Goal: Check status: Check status

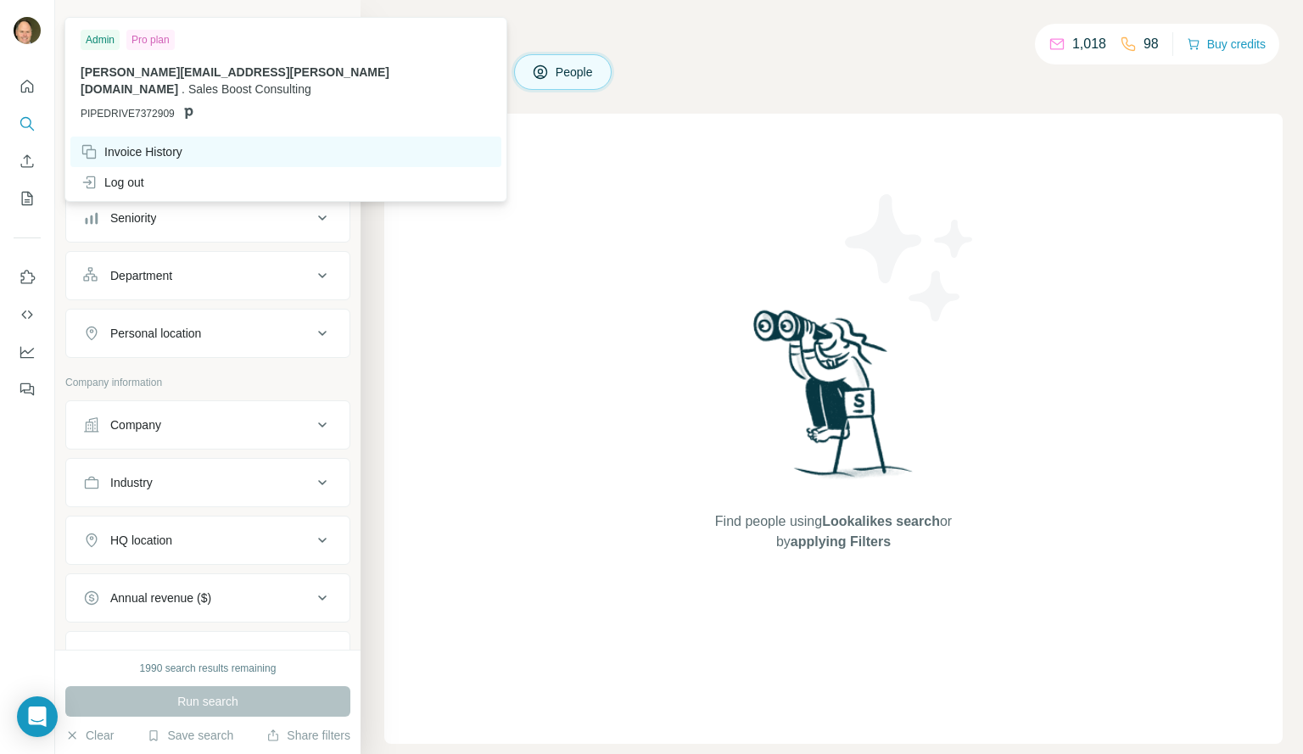
click at [154, 143] on div "Invoice History" at bounding box center [132, 151] width 102 height 17
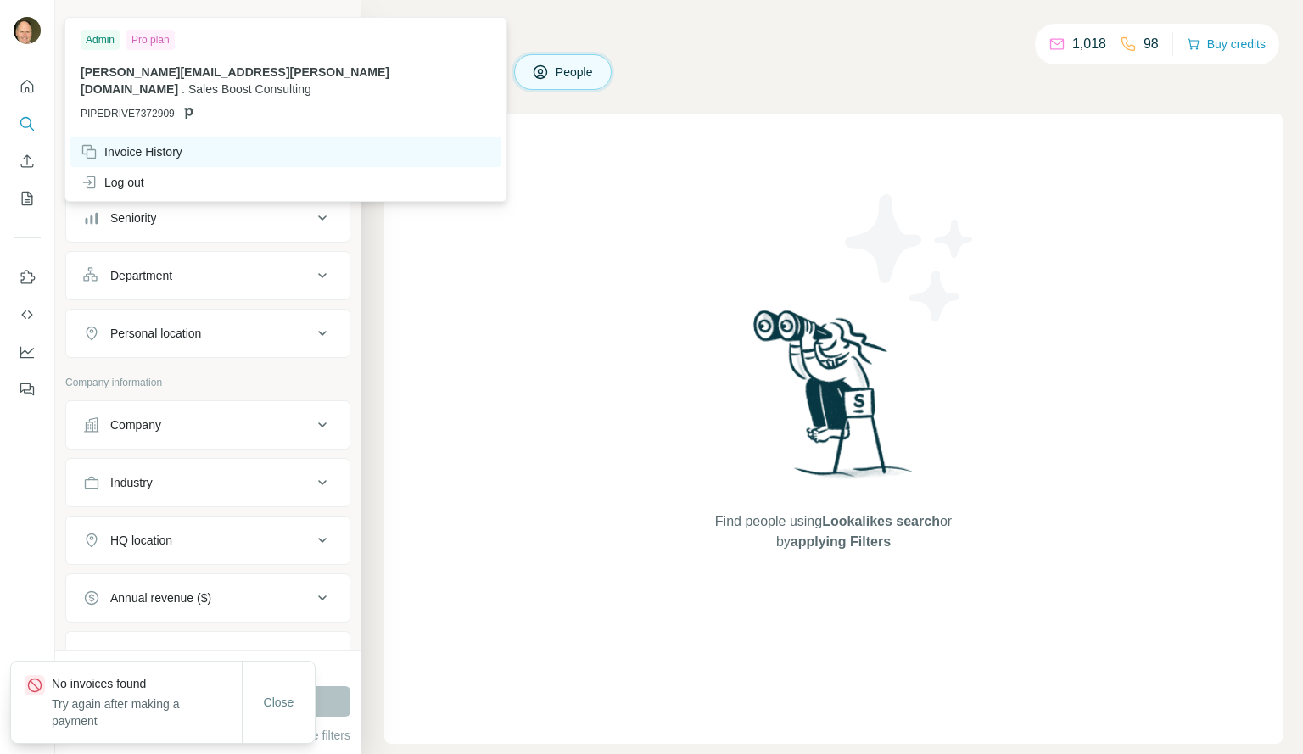
click at [154, 143] on div "Invoice History" at bounding box center [132, 151] width 102 height 17
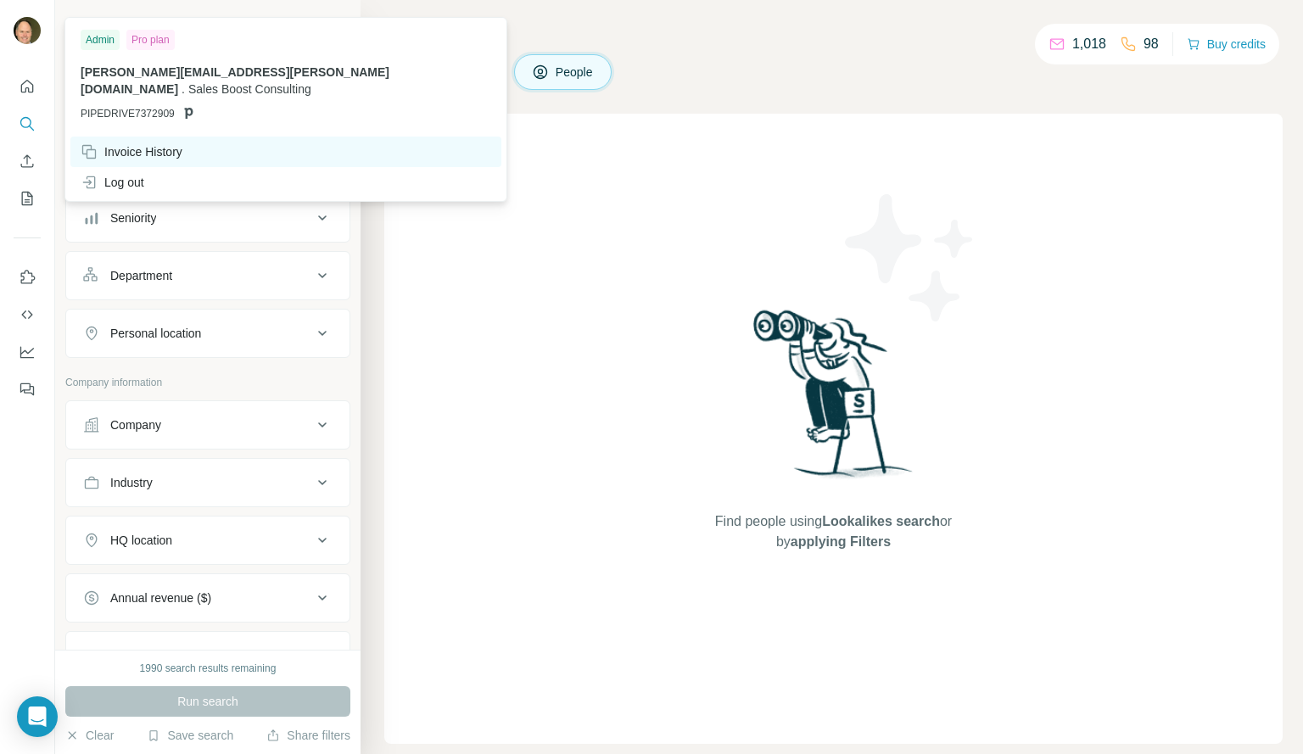
click at [154, 143] on div "Invoice History" at bounding box center [132, 151] width 102 height 17
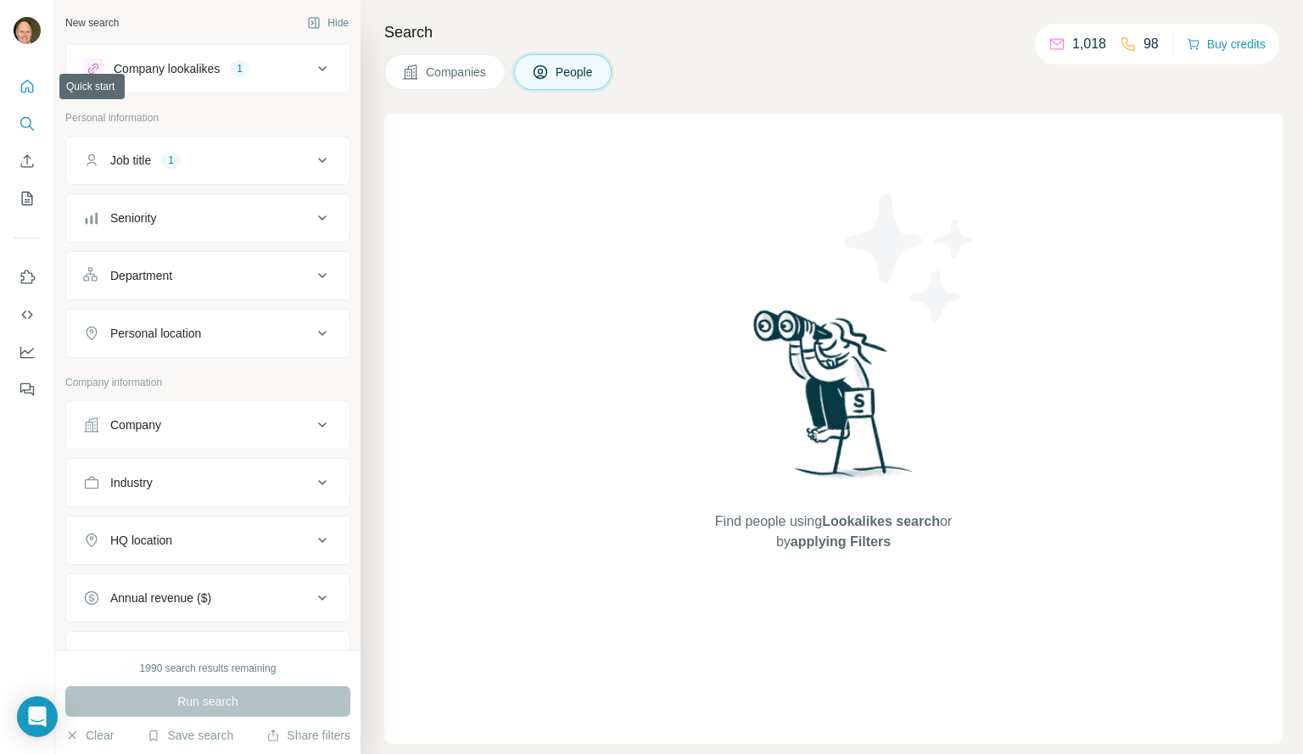
click at [22, 92] on icon "Quick start" at bounding box center [27, 86] width 13 height 13
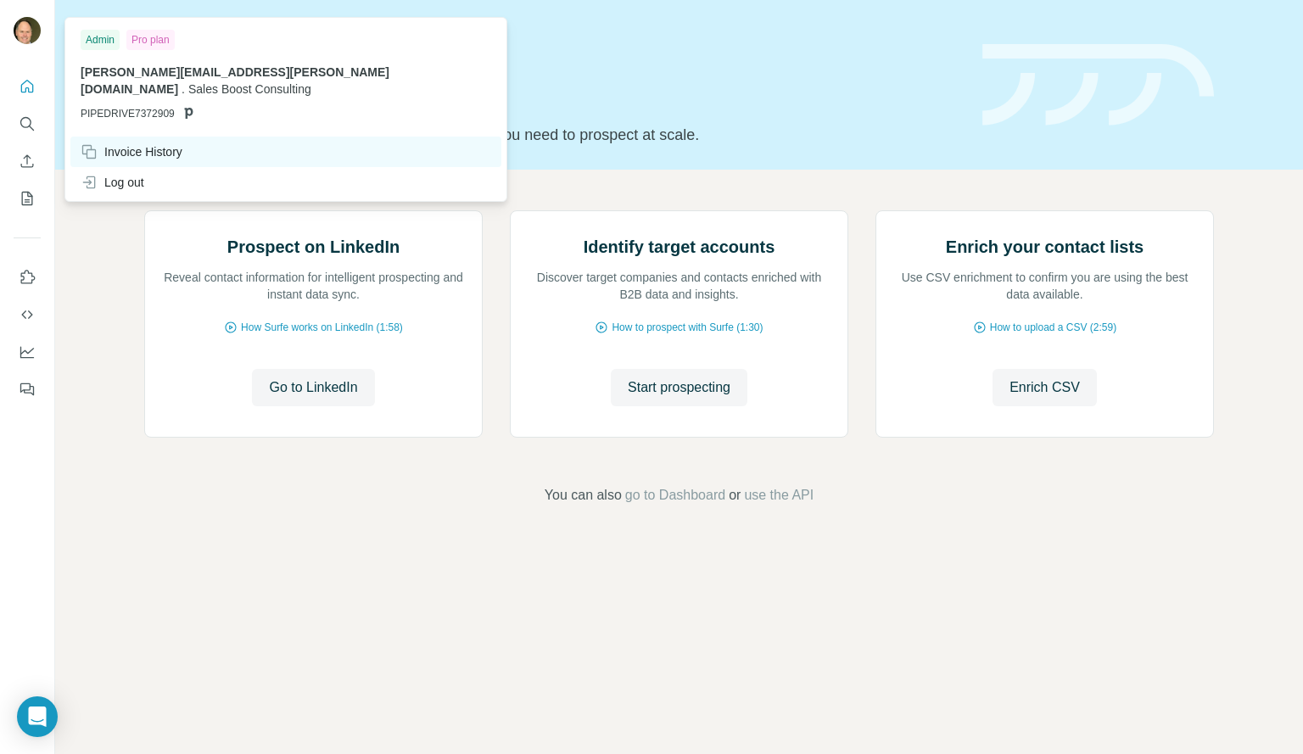
click at [116, 143] on div "Invoice History" at bounding box center [132, 151] width 102 height 17
